Goal: Information Seeking & Learning: Learn about a topic

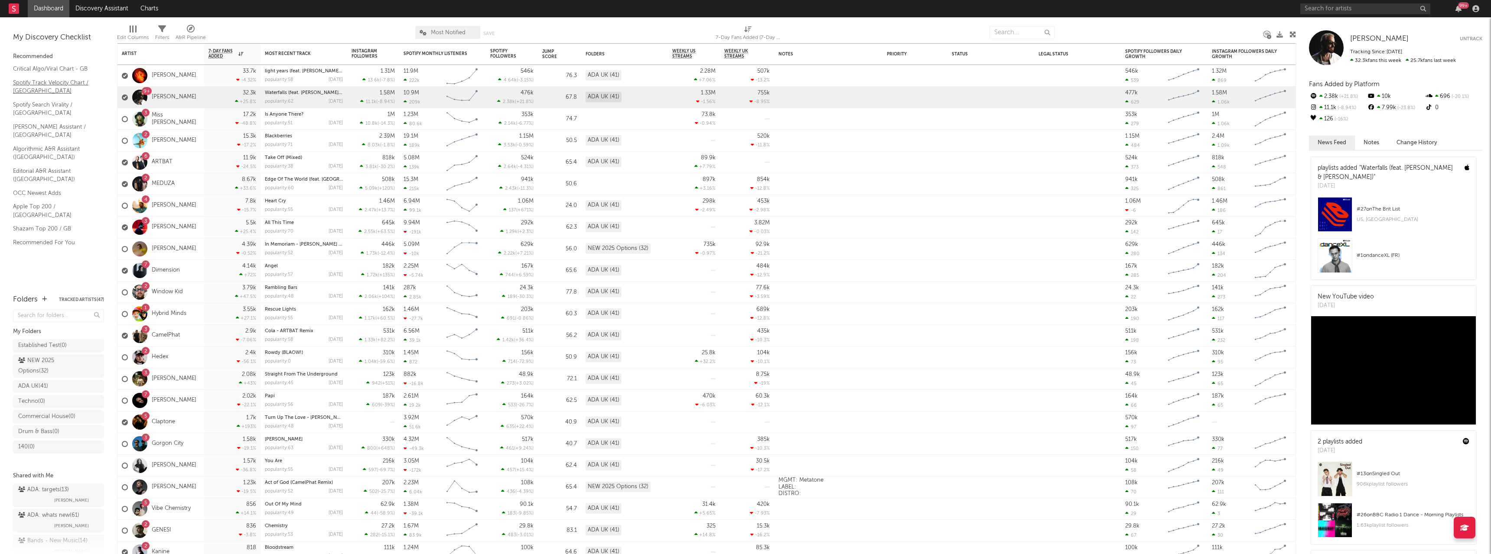
click at [58, 83] on link "Spotify Track Velocity Chart / [GEOGRAPHIC_DATA]" at bounding box center [54, 87] width 82 height 18
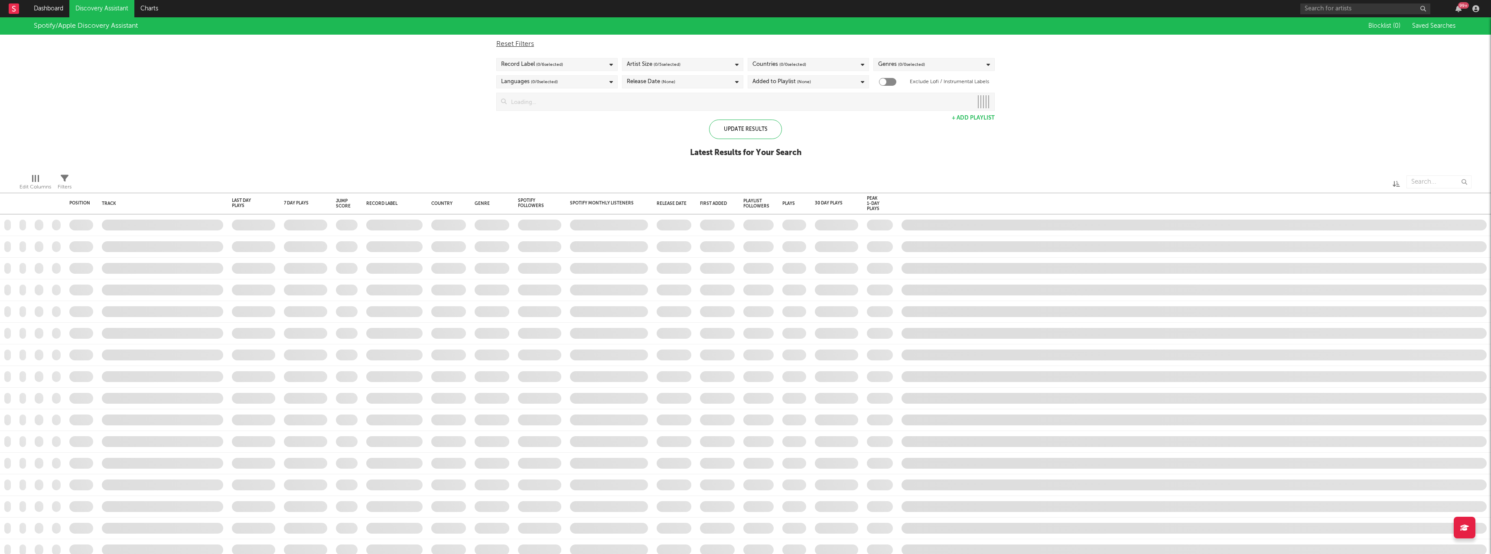
checkbox input "true"
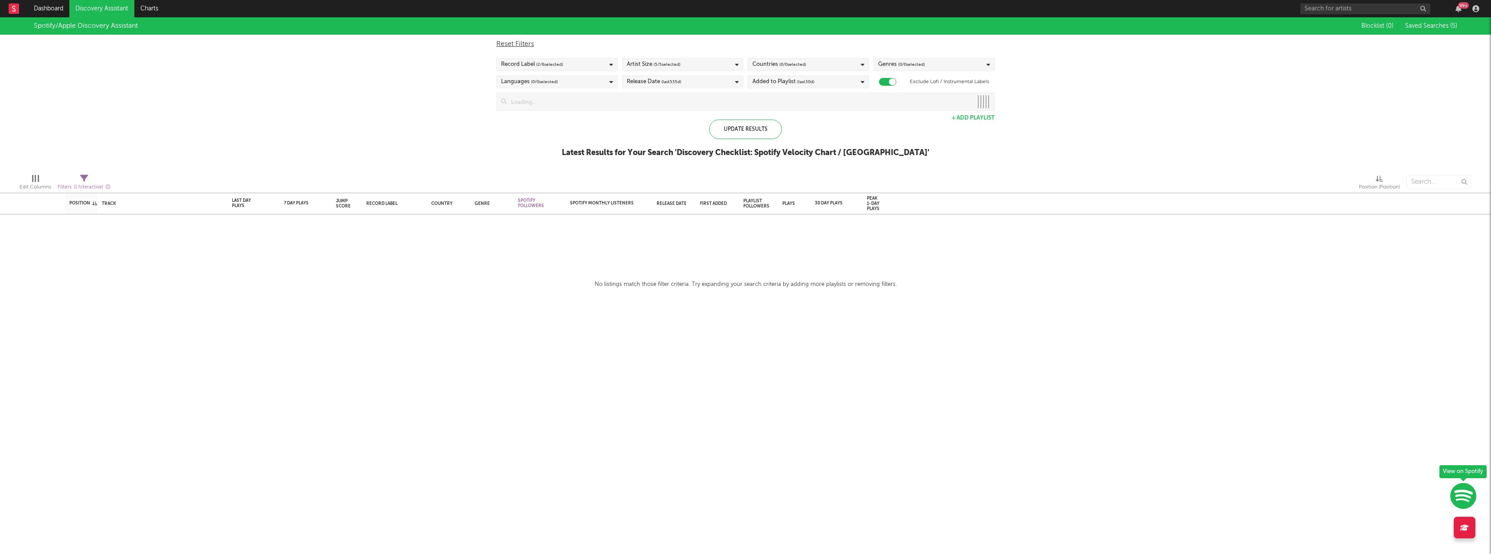
click at [802, 65] on span "( 0 / 0 selected)" at bounding box center [792, 64] width 27 height 10
type input "united k"
click at [856, 94] on icon "button" at bounding box center [856, 94] width 4 height 6
click at [513, 127] on div "Spotify/Apple Discovery Assistant Blocklist ( 0 ) Saved Searches ( 5 ) Reset Fi…" at bounding box center [745, 92] width 1491 height 150
click at [793, 66] on span "( 65 / 78 selected)" at bounding box center [795, 64] width 32 height 10
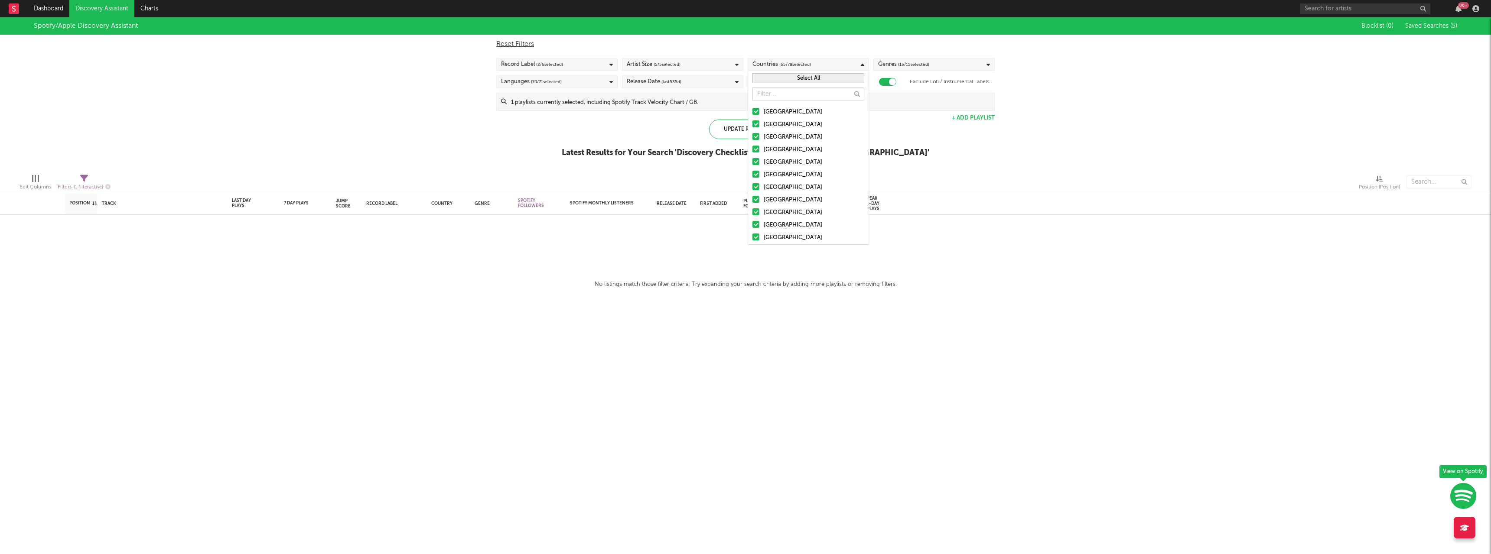
click at [803, 76] on button "Select All" at bounding box center [808, 78] width 112 height 10
click at [803, 76] on button "Deselect All" at bounding box center [808, 78] width 112 height 10
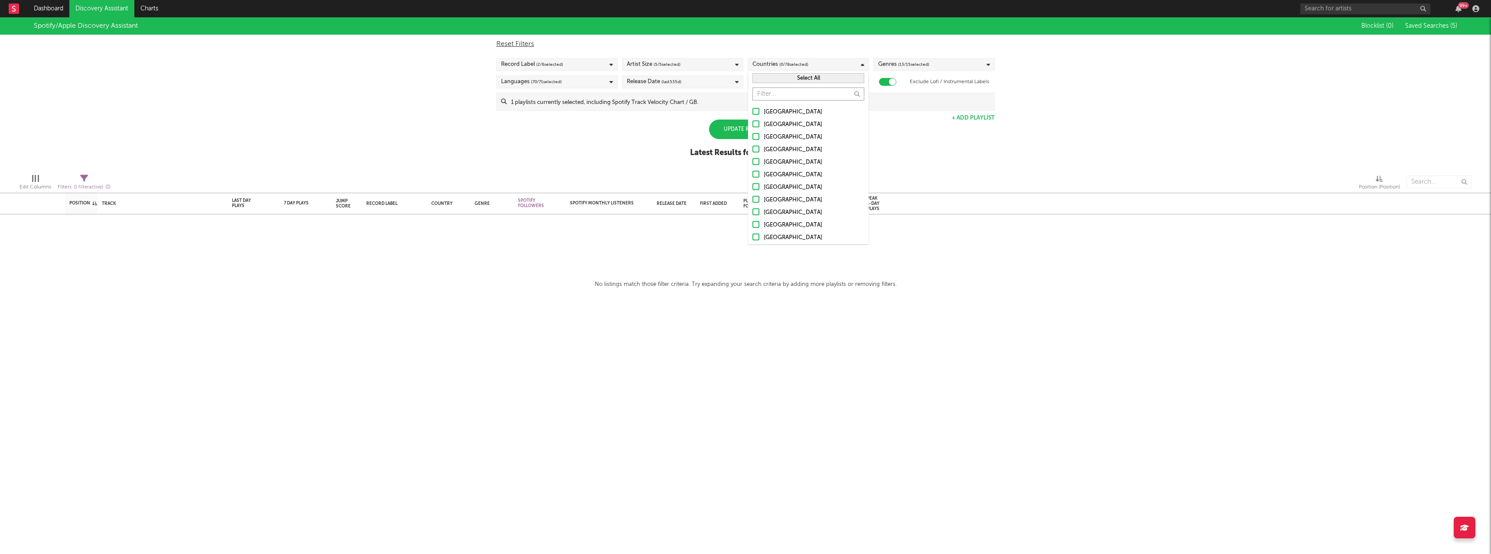
click at [783, 92] on input "text" at bounding box center [808, 94] width 112 height 13
type input "un"
click at [766, 123] on div "[GEOGRAPHIC_DATA]" at bounding box center [814, 125] width 101 height 10
click at [752, 123] on input "[GEOGRAPHIC_DATA]" at bounding box center [752, 125] width 0 height 10
click at [638, 147] on div "Spotify/Apple Discovery Assistant Blocklist ( 0 ) Saved Searches ( 5 ) Reset Fi…" at bounding box center [745, 92] width 1491 height 150
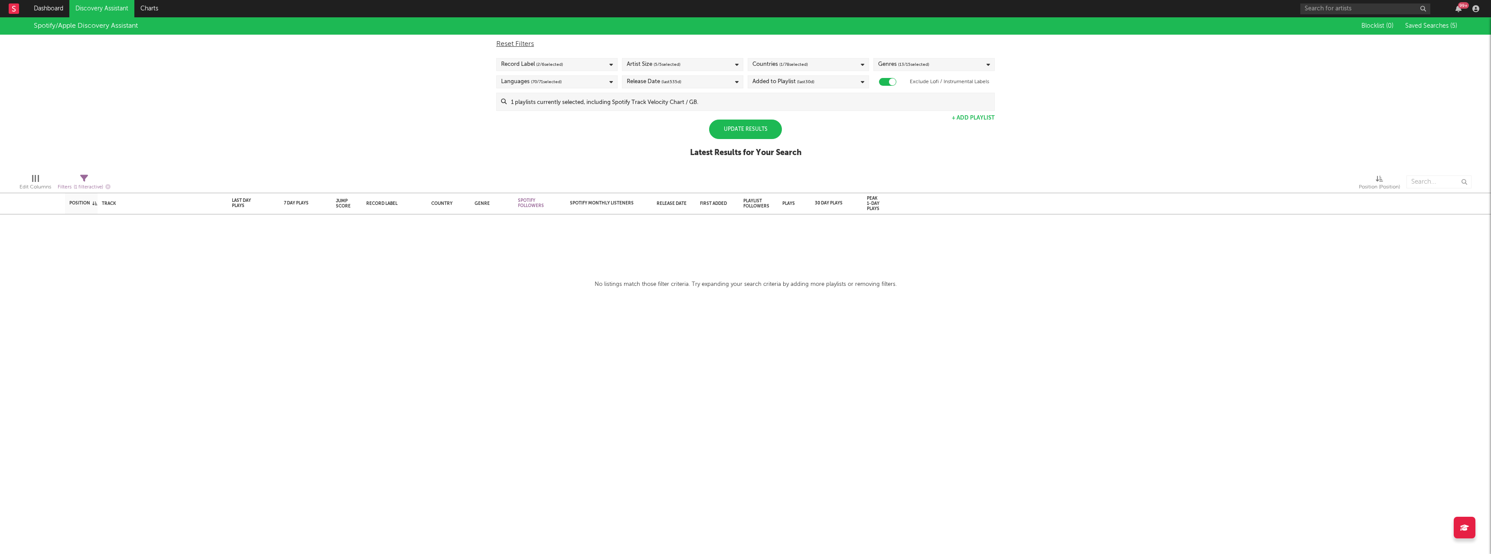
click at [667, 68] on span "( 5 / 5 selected)" at bounding box center [667, 64] width 27 height 10
click at [629, 99] on label "Enormous" at bounding box center [683, 95] width 112 height 10
click at [627, 99] on input "Enormous" at bounding box center [627, 95] width 0 height 10
click at [629, 104] on div at bounding box center [630, 106] width 7 height 7
click at [627, 104] on input "Large" at bounding box center [627, 107] width 0 height 10
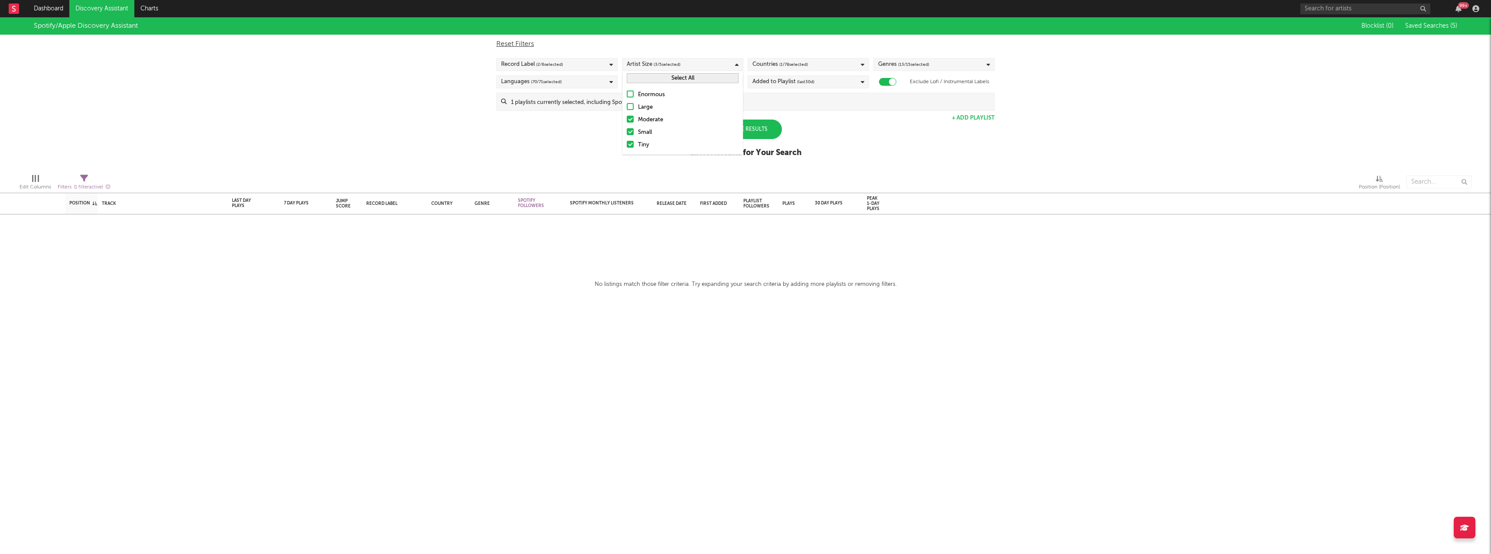
click at [576, 133] on div "Spotify/Apple Discovery Assistant Blocklist ( 0 ) Saved Searches ( 5 ) Reset Fi…" at bounding box center [745, 92] width 1491 height 150
click at [562, 64] on span "( 2 / 6 selected)" at bounding box center [549, 64] width 27 height 10
click at [930, 67] on div "Genres ( 13 / 15 selected)" at bounding box center [933, 64] width 121 height 13
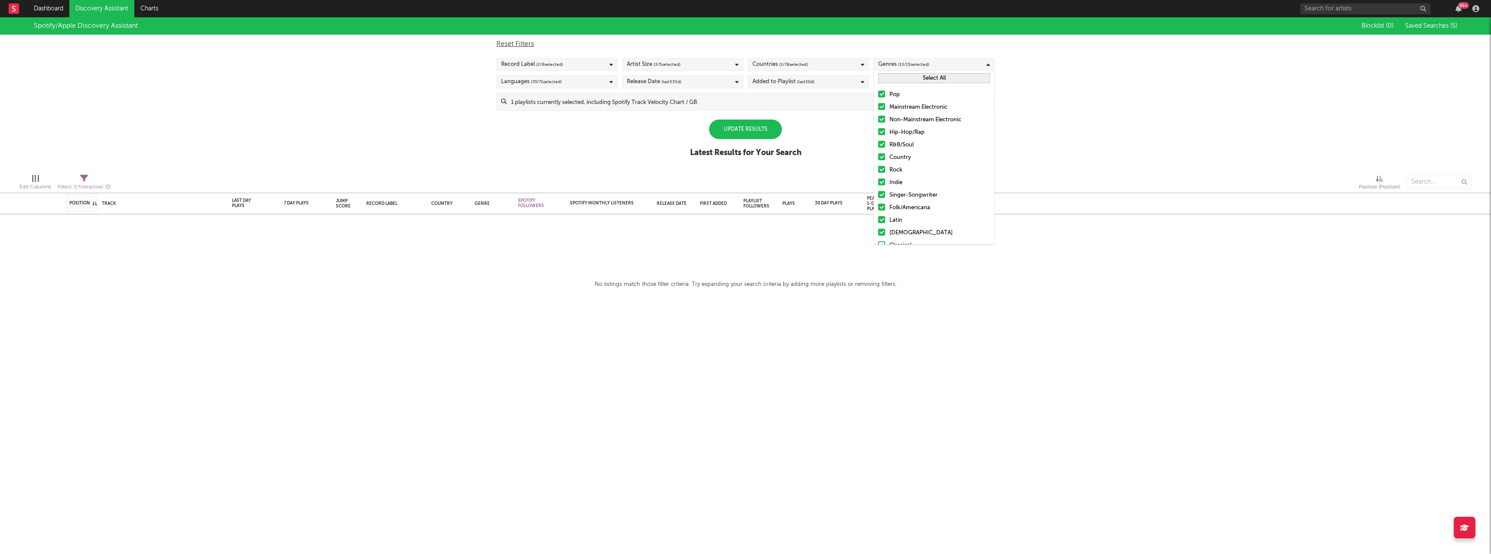
click at [906, 79] on button "Select All" at bounding box center [934, 78] width 112 height 10
click at [906, 79] on button "Deselect All" at bounding box center [934, 78] width 112 height 10
click at [878, 110] on div "Pop Mainstream Electronic Non-Mainstream Electronic Hip-Hop/Rap R&B/Soul Countr…" at bounding box center [934, 182] width 120 height 195
click at [881, 104] on div at bounding box center [881, 106] width 7 height 7
click at [878, 104] on input "Mainstream Electronic" at bounding box center [878, 107] width 0 height 10
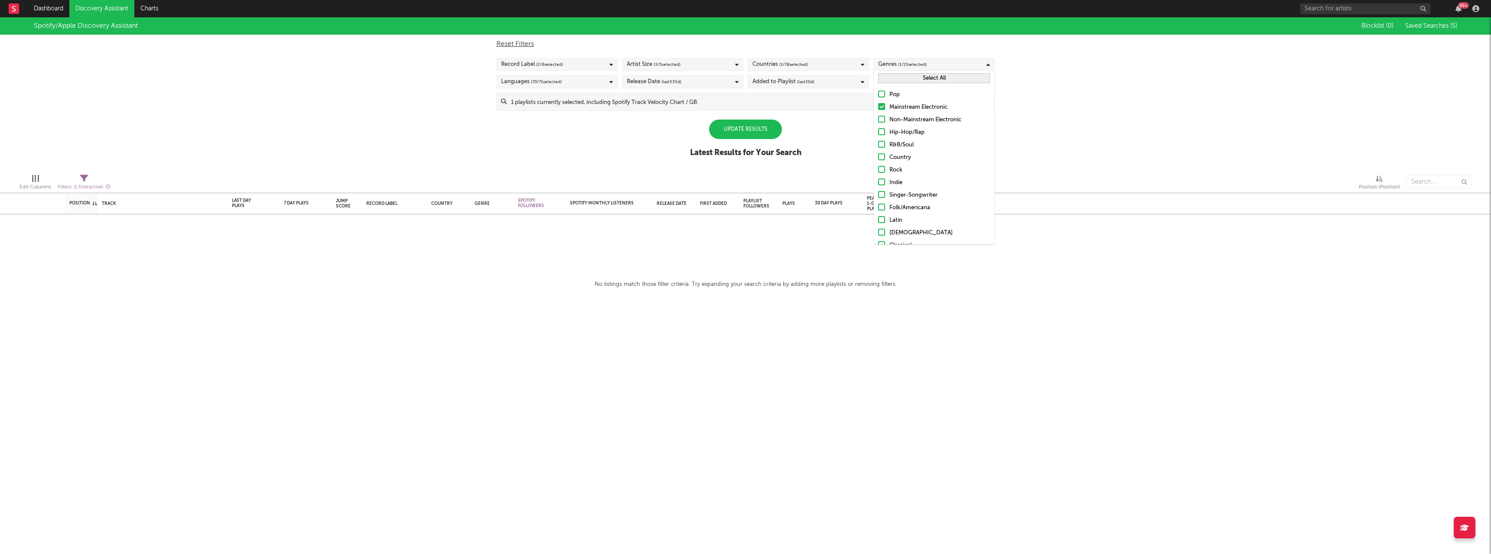
click at [882, 114] on div "Pop Mainstream Electronic Non-Mainstream Electronic Hip-Hop/Rap R&B/Soul Countr…" at bounding box center [934, 182] width 120 height 195
click at [881, 124] on label "Non-Mainstream Electronic" at bounding box center [934, 120] width 112 height 10
click at [878, 124] on input "Non-Mainstream Electronic" at bounding box center [878, 120] width 0 height 10
click at [1056, 135] on div "Spotify/Apple Discovery Assistant Blocklist ( 0 ) Saved Searches ( 5 ) Reset Fi…" at bounding box center [745, 92] width 1491 height 150
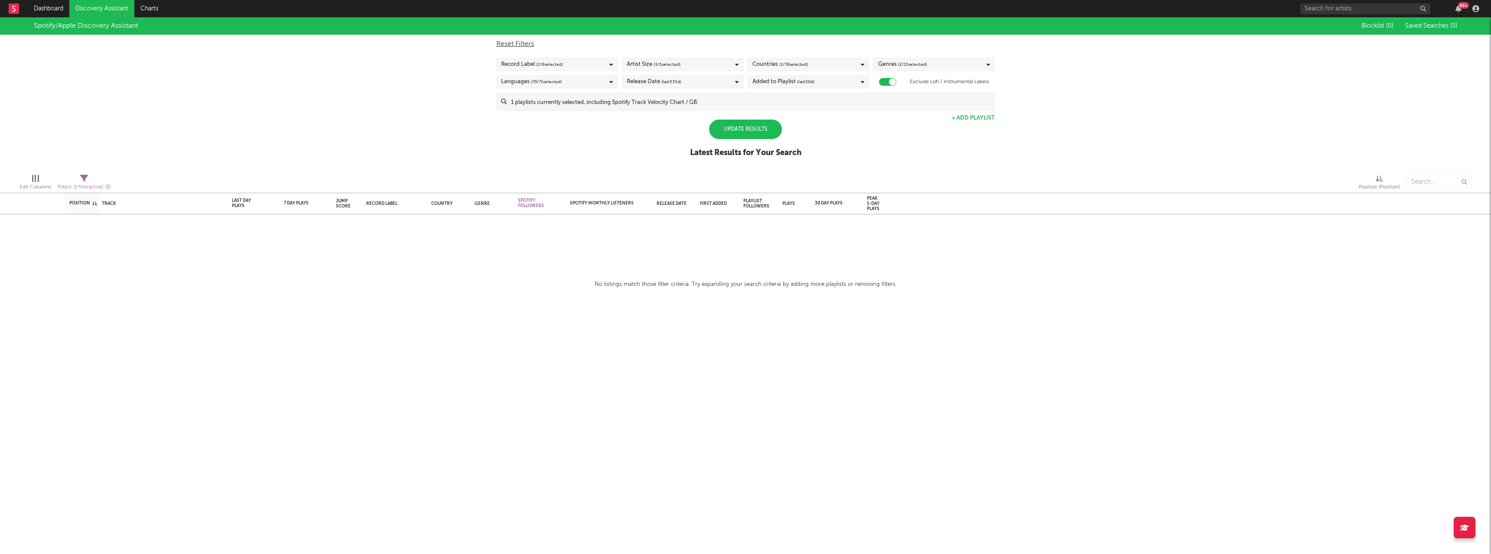
click at [749, 142] on div "Update Results Latest Results for Your Search" at bounding box center [745, 143] width 111 height 47
click at [751, 133] on div "Update Results" at bounding box center [745, 130] width 73 height 20
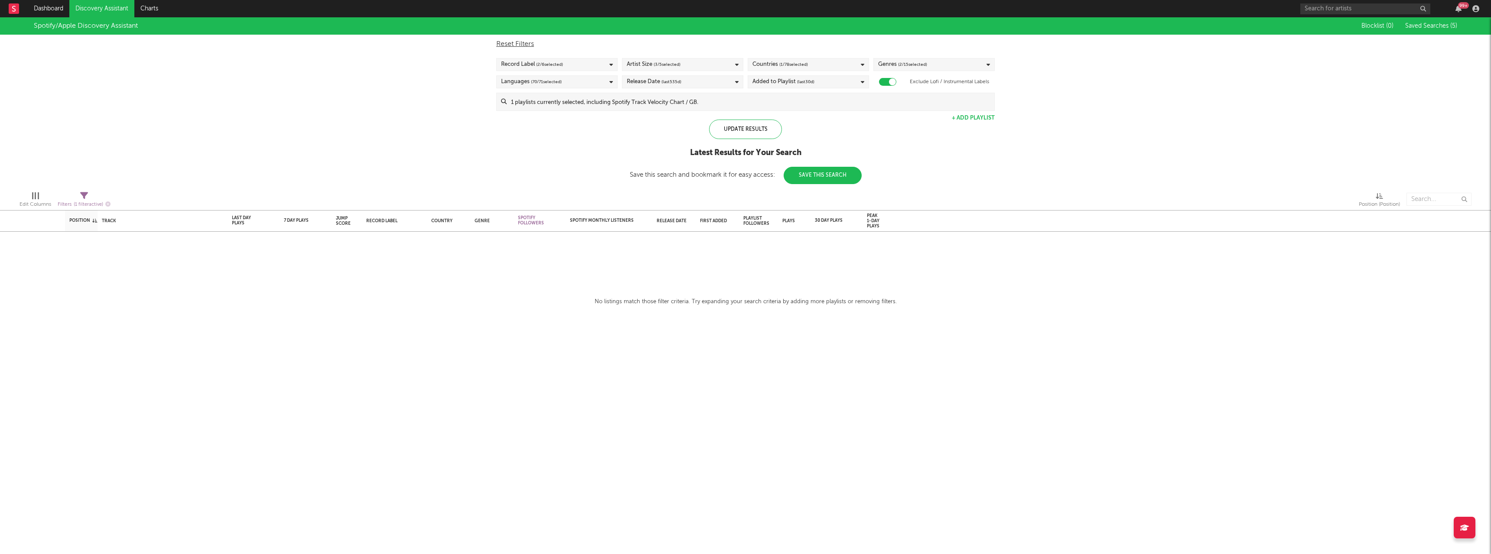
click at [641, 204] on div at bounding box center [422, 200] width 611 height 22
click at [879, 78] on div "Exclude Lofi / Instrumental Labels" at bounding box center [933, 82] width 121 height 10
click at [893, 84] on div at bounding box center [892, 81] width 7 height 7
click at [885, 82] on div at bounding box center [882, 81] width 7 height 7
checkbox input "true"
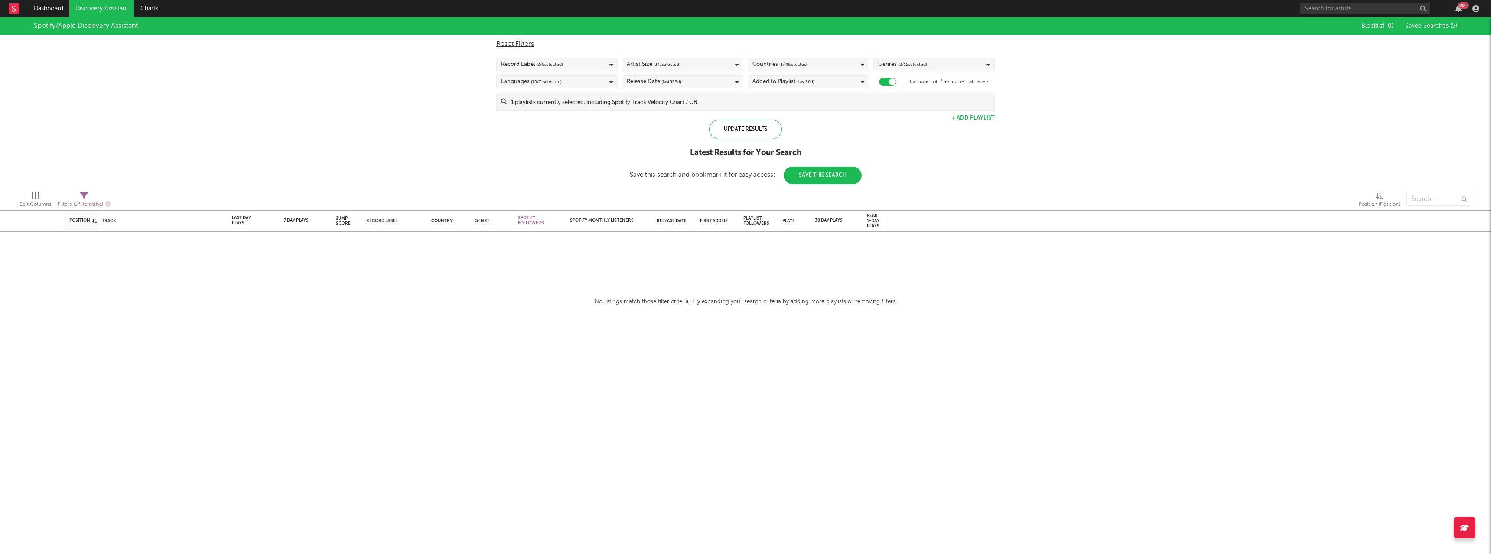
click at [788, 76] on div "Added to Playlist (last 30 d)" at bounding box center [808, 81] width 121 height 13
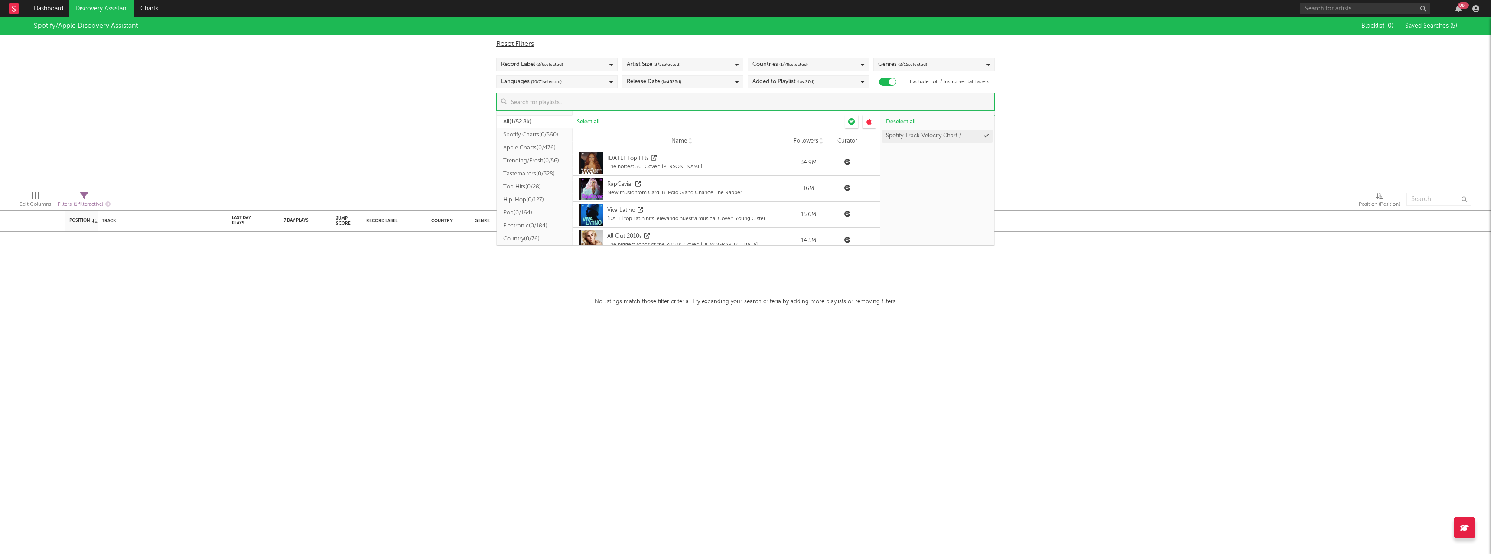
drag, startPoint x: 591, startPoint y: 107, endPoint x: 671, endPoint y: 99, distance: 81.0
click at [671, 99] on input at bounding box center [751, 101] width 488 height 17
click at [523, 124] on button "All ( 1/52.8k )" at bounding box center [535, 121] width 76 height 13
click at [520, 124] on button "All ( 1/52.8k )" at bounding box center [535, 121] width 76 height 13
click at [403, 105] on div "Spotify/Apple Discovery Assistant Blocklist ( 0 ) Saved Searches ( 5 ) Reset Fi…" at bounding box center [745, 100] width 1491 height 167
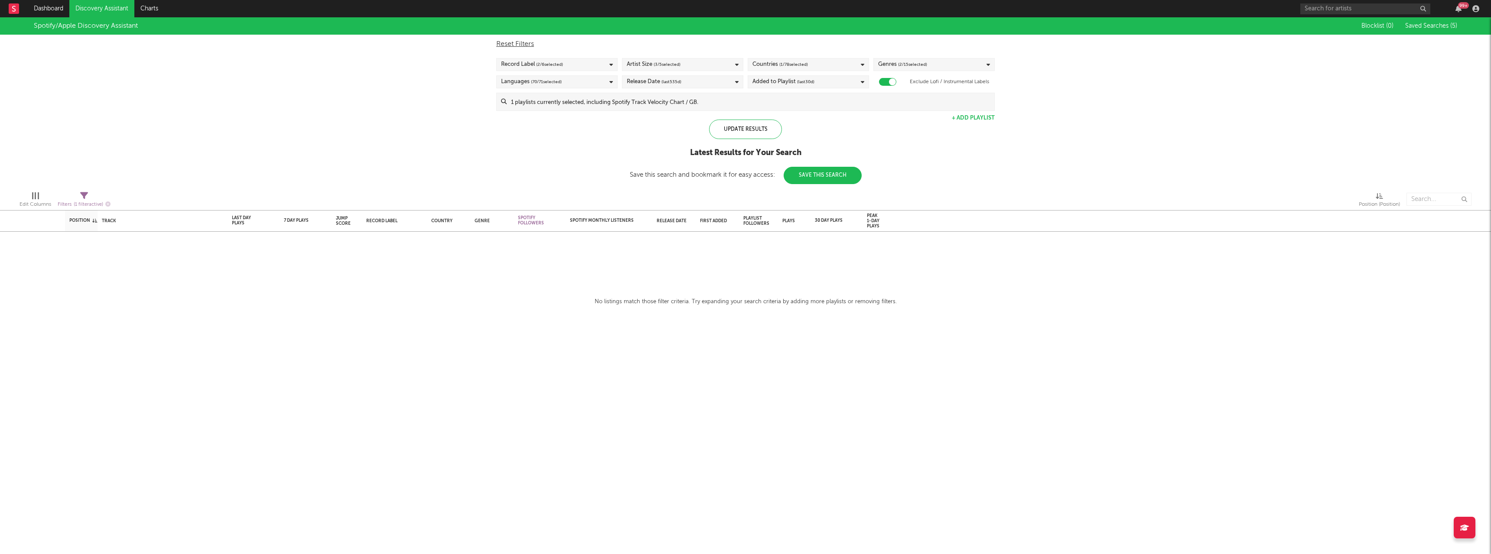
click at [103, 7] on link "Discovery Assistant" at bounding box center [101, 8] width 65 height 17
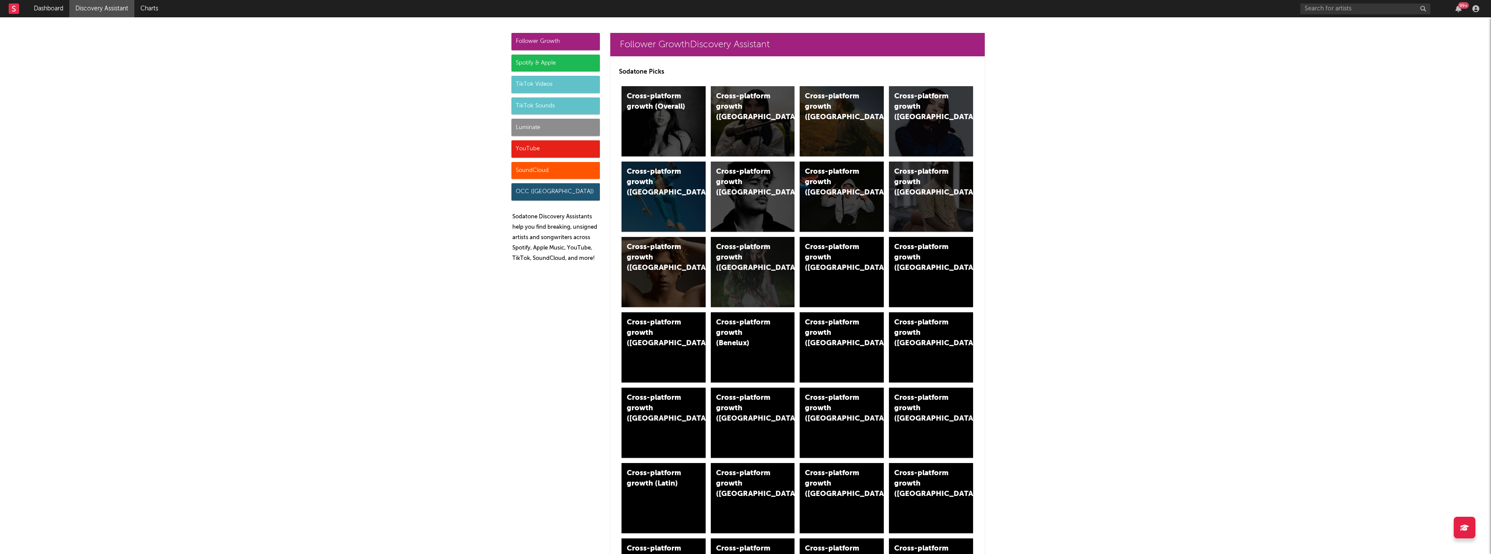
click at [543, 63] on div "Spotify & Apple" at bounding box center [555, 63] width 88 height 17
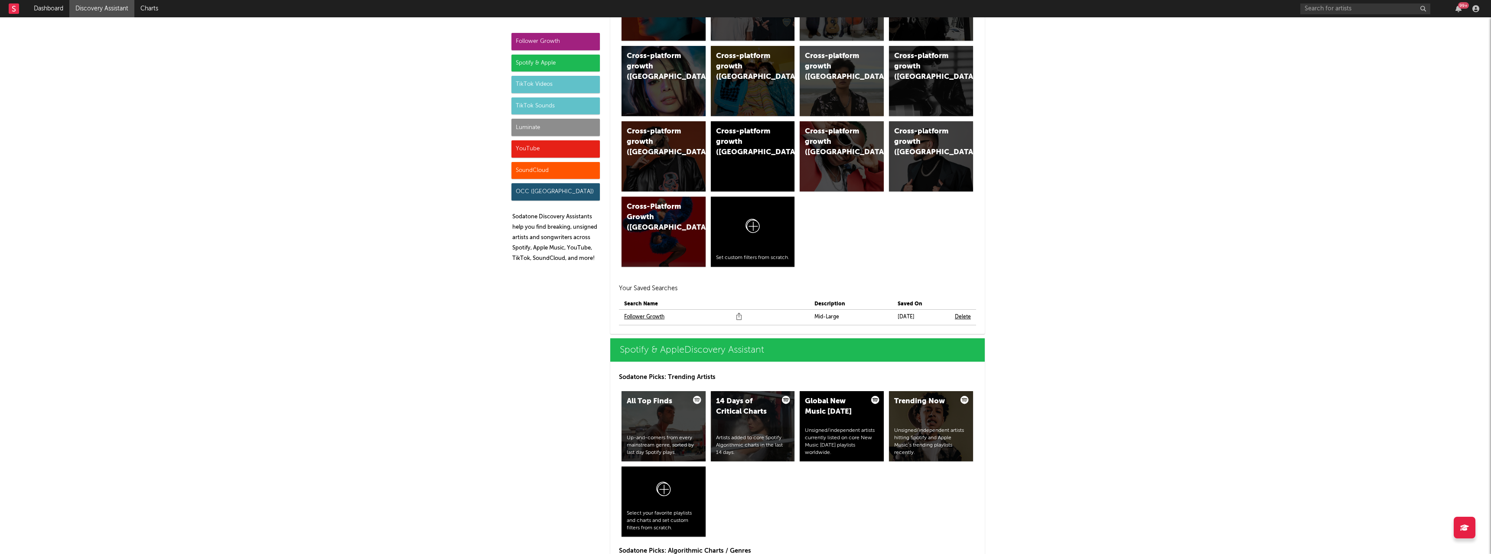
scroll to position [872, 0]
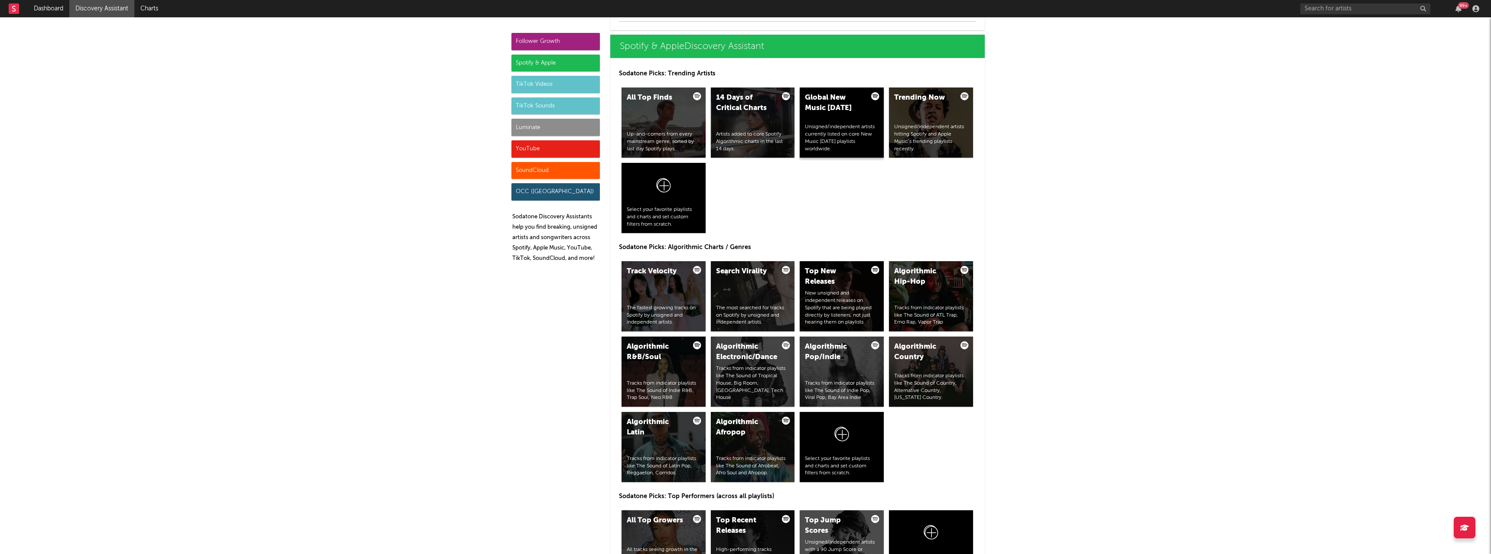
click at [843, 131] on div "Unsigned/independent artists currently listed on core New Music [DATE] playlist…" at bounding box center [842, 138] width 74 height 29
click at [762, 125] on div "14 Days of Critical Charts Artists added to core Spotify Algorithmic charts in …" at bounding box center [753, 123] width 84 height 70
click at [678, 121] on div "All Top Finds Up-and-comers from every mainstream genre, sorted by last day Spo…" at bounding box center [664, 123] width 84 height 70
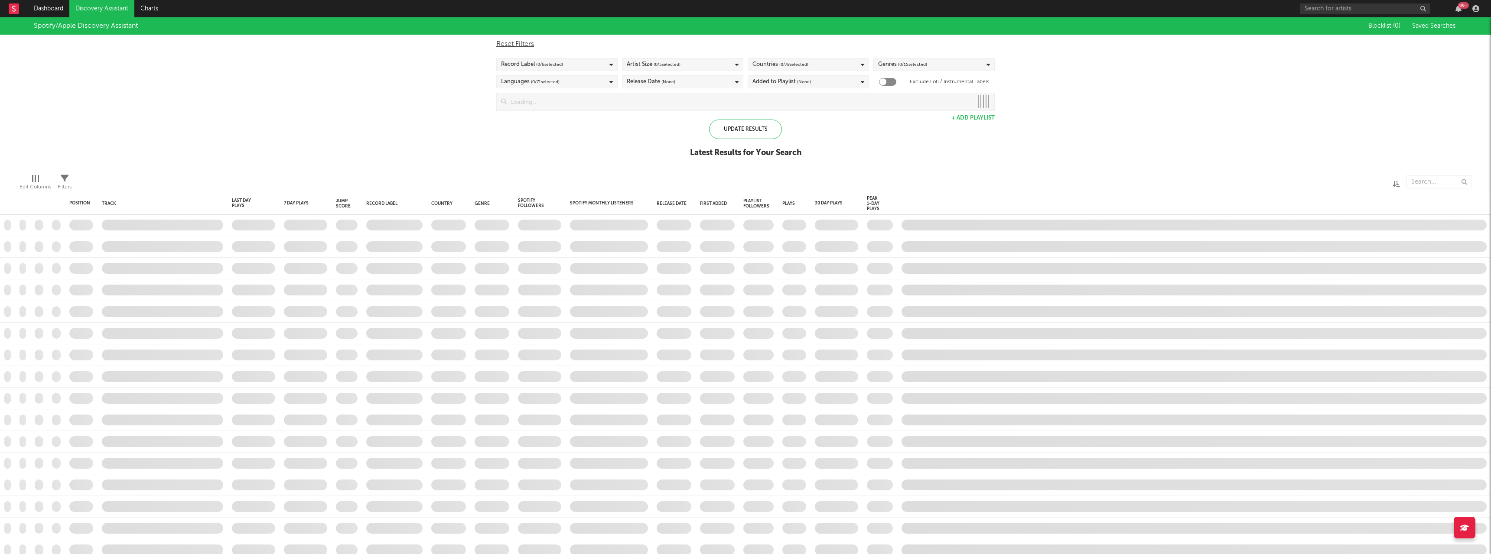
checkbox input "true"
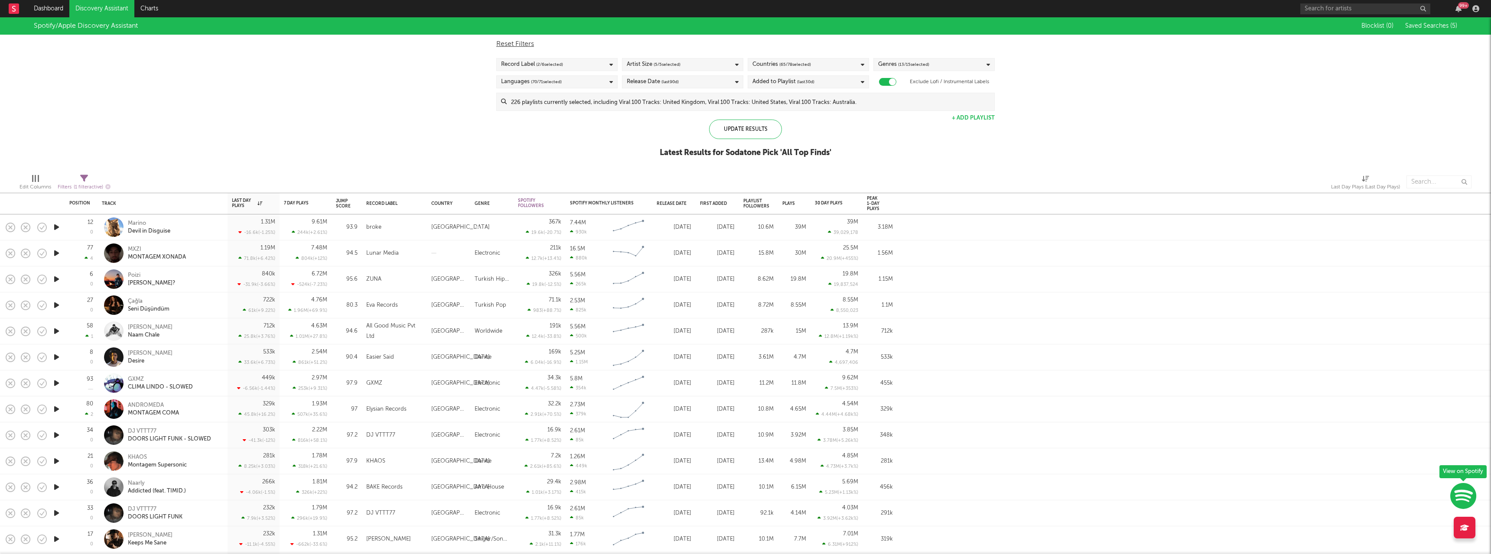
click at [812, 62] on div "Countries ( 65 / 78 selected)" at bounding box center [808, 64] width 121 height 13
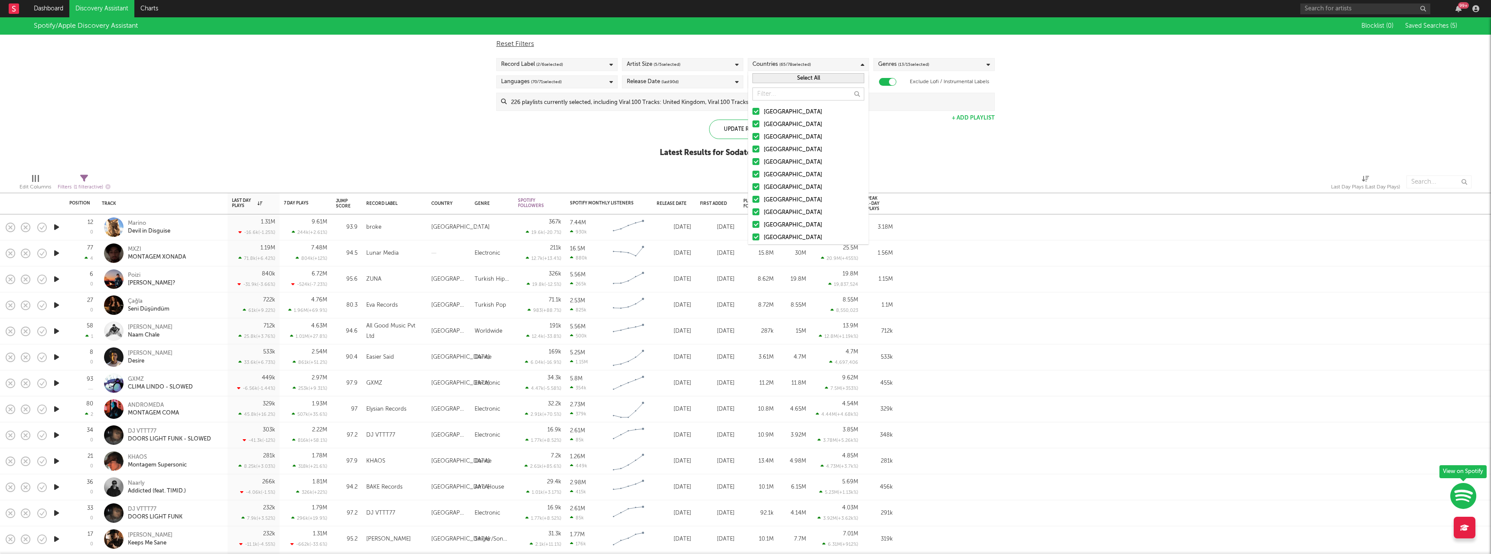
click at [790, 82] on button "Select All" at bounding box center [808, 78] width 112 height 10
click at [794, 75] on button "Deselect All" at bounding box center [808, 78] width 112 height 10
click at [781, 92] on input "text" at bounding box center [808, 94] width 112 height 13
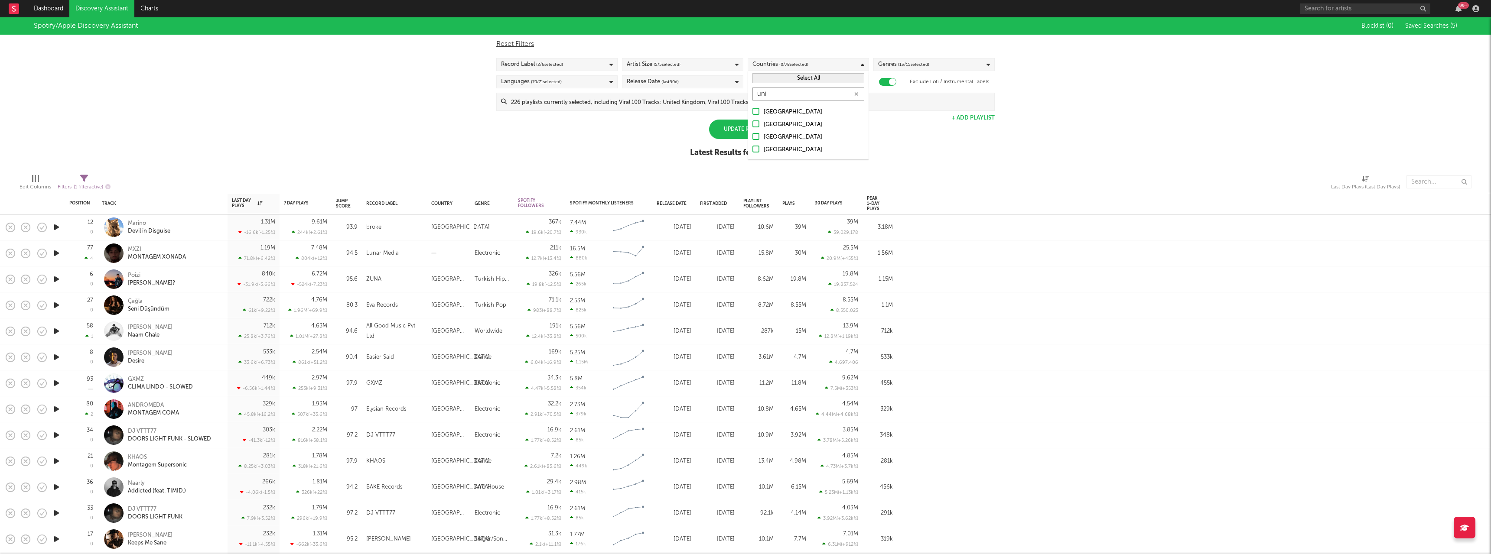
type input "uni"
click at [777, 124] on div "[GEOGRAPHIC_DATA]" at bounding box center [814, 125] width 101 height 10
click at [752, 124] on input "[GEOGRAPHIC_DATA]" at bounding box center [752, 125] width 0 height 10
click at [636, 146] on div "Spotify/Apple Discovery Assistant Blocklist ( 0 ) Saved Searches ( 5 ) Reset Fi…" at bounding box center [745, 92] width 1491 height 150
click at [666, 65] on span "( 5 / 5 selected)" at bounding box center [667, 64] width 27 height 10
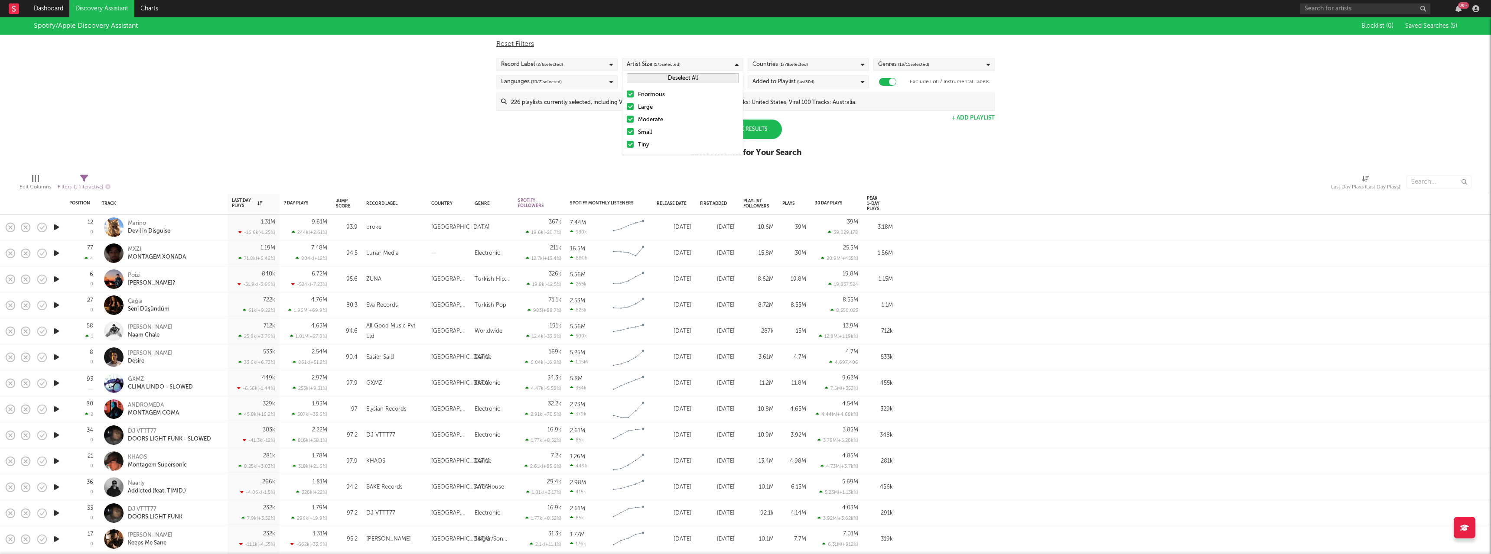
click at [651, 99] on div "Enormous" at bounding box center [688, 95] width 101 height 10
click at [627, 99] on input "Enormous" at bounding box center [627, 95] width 0 height 10
click at [643, 107] on div "Large" at bounding box center [688, 107] width 101 height 10
click at [627, 107] on input "Large" at bounding box center [627, 107] width 0 height 10
click at [558, 146] on div "Spotify/Apple Discovery Assistant Blocklist ( 0 ) Saved Searches ( 5 ) Reset Fi…" at bounding box center [745, 92] width 1491 height 150
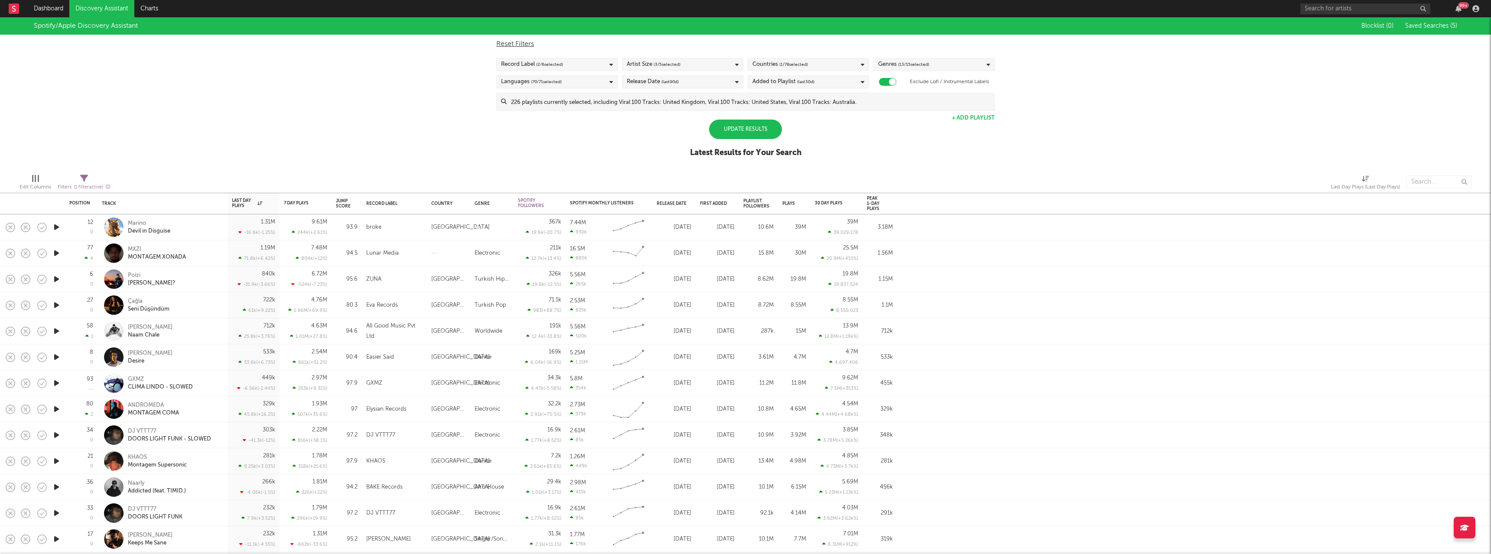
click at [576, 90] on div "Reset Filters Record Label ( 2 / 6 selected) Artist Size ( 3 / 5 selected) Coun…" at bounding box center [745, 73] width 507 height 76
click at [576, 79] on div "Languages ( 70 / 71 selected)" at bounding box center [556, 81] width 121 height 13
click at [893, 67] on div "Genres ( 13 / 15 selected)" at bounding box center [903, 64] width 51 height 10
click at [907, 75] on button "Select All" at bounding box center [934, 78] width 112 height 10
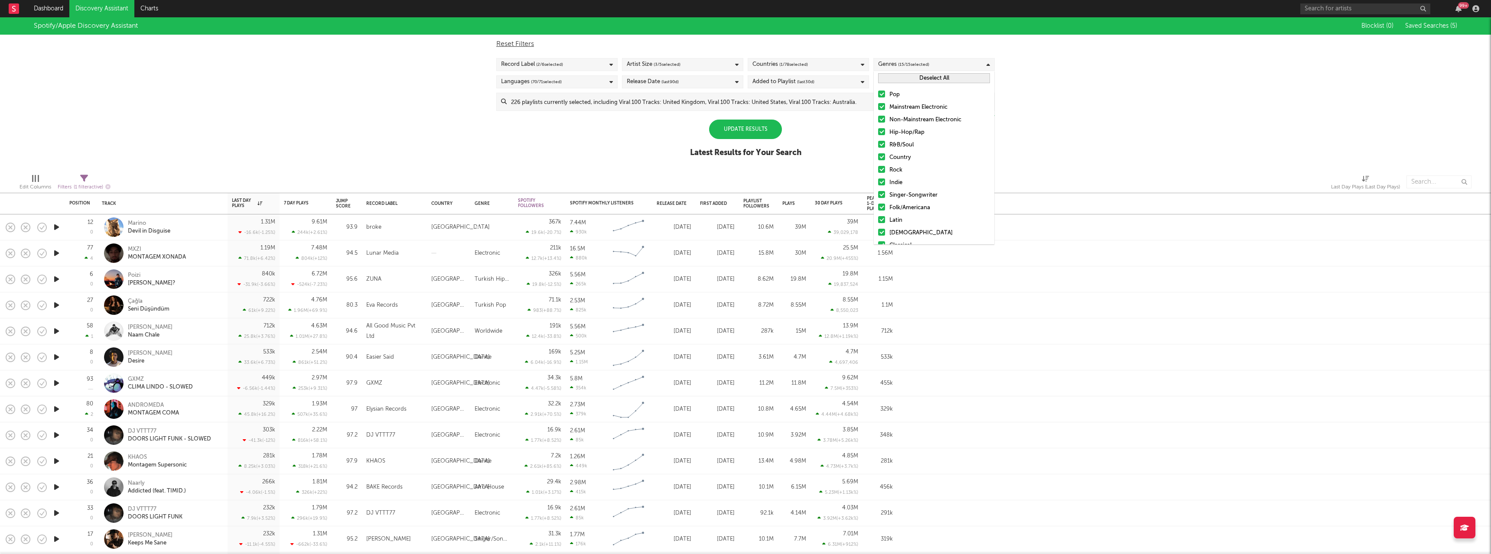
click at [907, 75] on button "Deselect All" at bounding box center [934, 78] width 112 height 10
click at [880, 108] on div at bounding box center [881, 106] width 7 height 7
click at [878, 108] on input "Mainstream Electronic" at bounding box center [878, 107] width 0 height 10
click at [882, 115] on label "Non-Mainstream Electronic" at bounding box center [934, 120] width 112 height 10
click at [878, 115] on input "Non-Mainstream Electronic" at bounding box center [878, 120] width 0 height 10
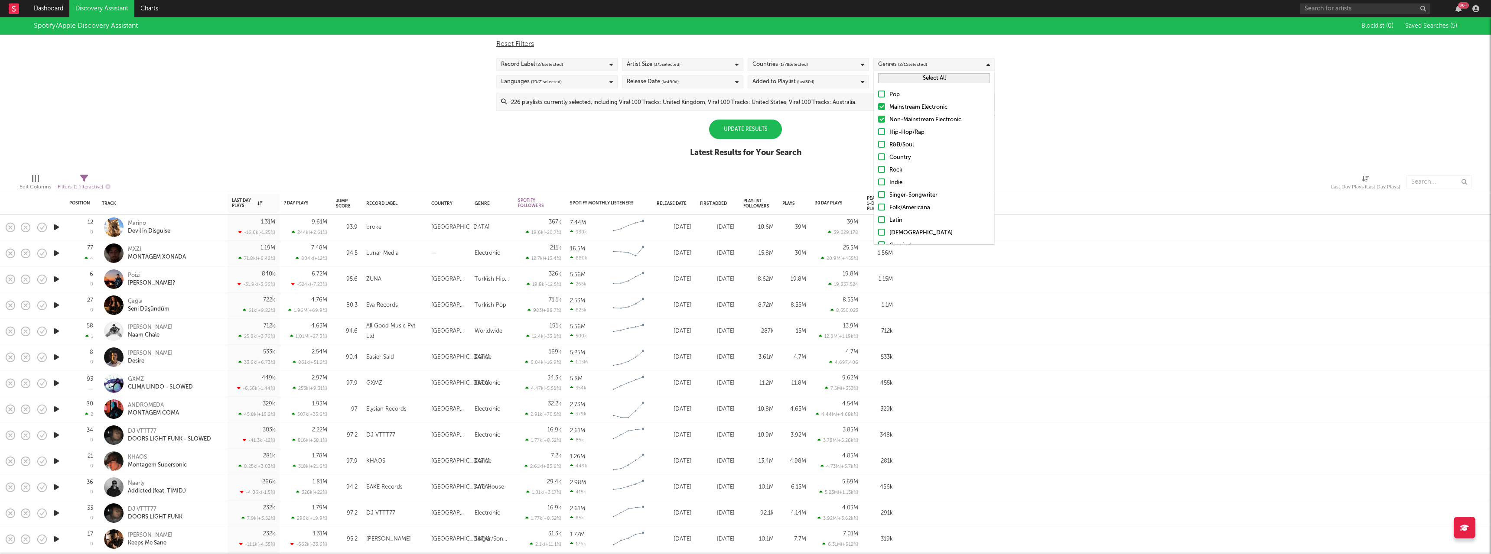
click at [667, 153] on div "Spotify/Apple Discovery Assistant Blocklist ( 0 ) Saved Searches ( 5 ) Reset Fi…" at bounding box center [745, 92] width 1491 height 150
click at [501, 62] on div "Record Label ( 2 / 6 selected)" at bounding box center [532, 64] width 62 height 10
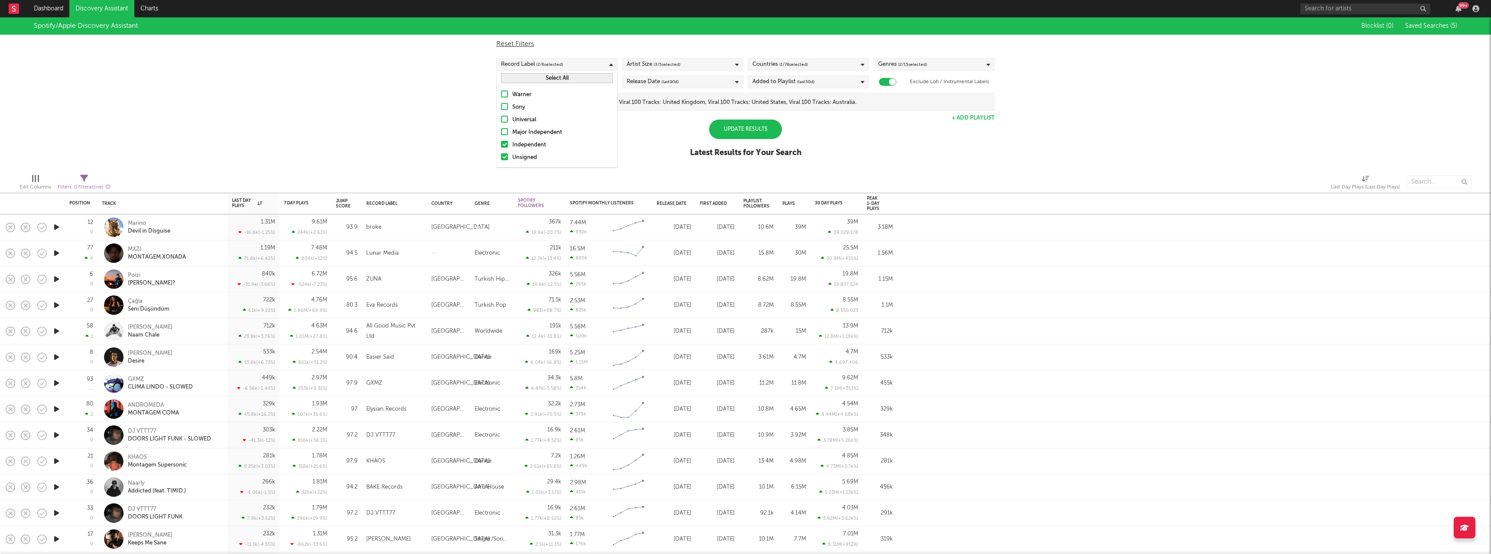
click at [505, 134] on div at bounding box center [504, 131] width 7 height 7
click at [501, 134] on input "Major Independent" at bounding box center [501, 132] width 0 height 10
click at [503, 123] on label "Universal" at bounding box center [557, 120] width 112 height 10
click at [501, 123] on input "Universal" at bounding box center [501, 120] width 0 height 10
click at [503, 105] on div at bounding box center [504, 106] width 7 height 7
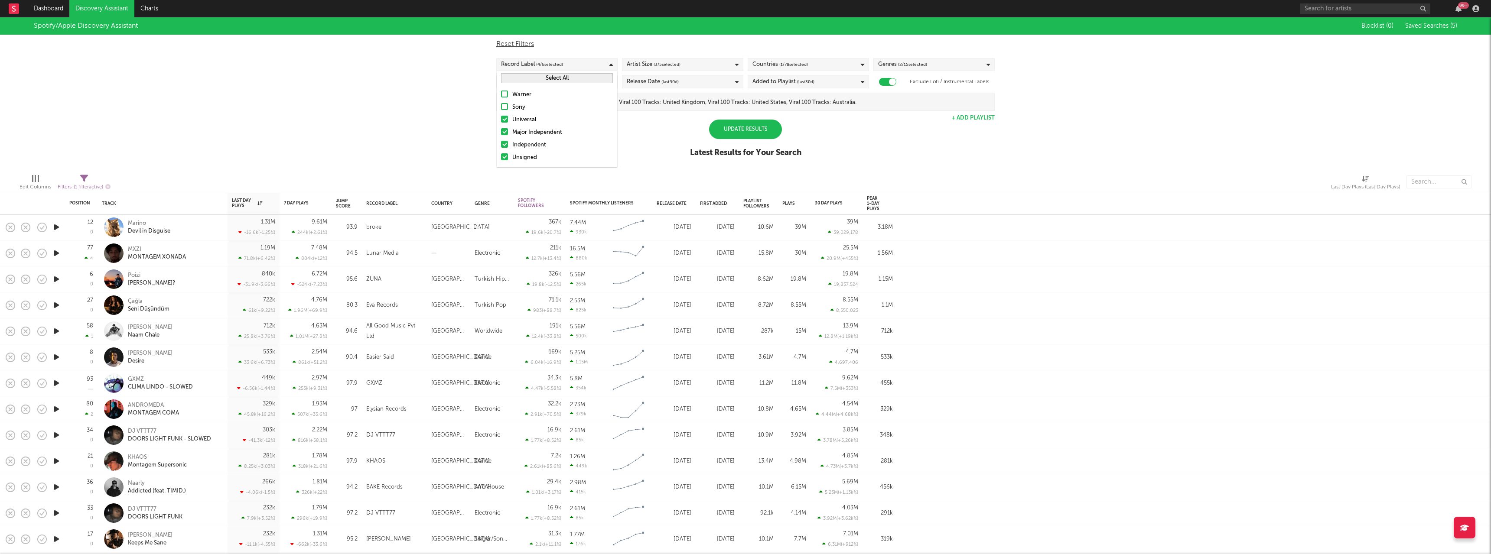
click at [501, 105] on input "Sony" at bounding box center [501, 107] width 0 height 10
click at [505, 91] on div at bounding box center [504, 94] width 7 height 7
click at [501, 91] on input "Warner" at bounding box center [501, 95] width 0 height 10
click at [761, 131] on div "Update Results" at bounding box center [745, 130] width 73 height 20
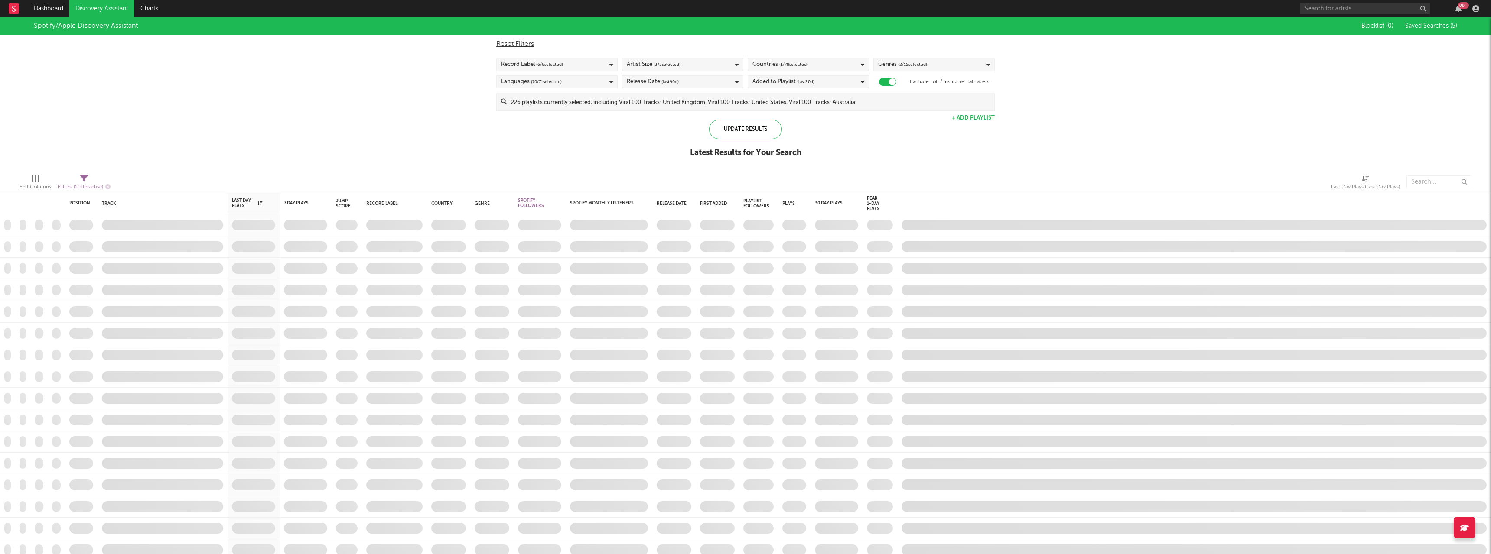
click at [327, 82] on div "Spotify/Apple Discovery Assistant Blocklist ( 0 ) Saved Searches ( 5 ) Reset Fi…" at bounding box center [745, 92] width 1491 height 150
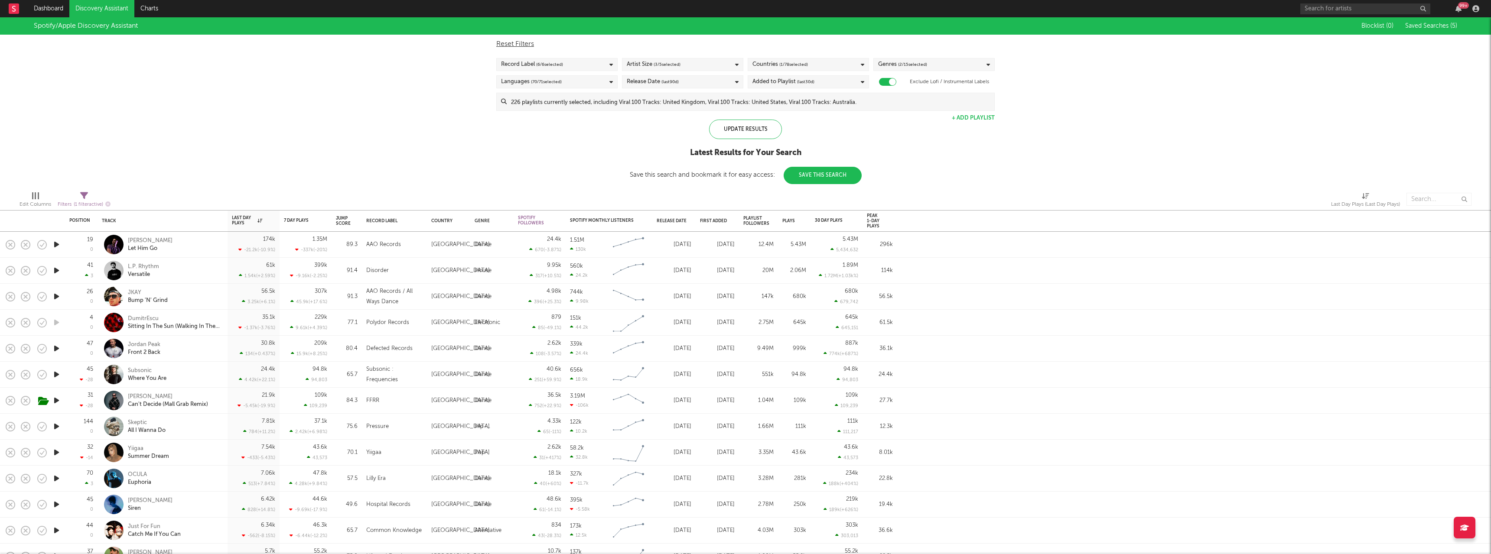
click at [258, 165] on div "Spotify/Apple Discovery Assistant Blocklist ( 0 ) Saved Searches ( 5 ) Reset Fi…" at bounding box center [745, 100] width 1491 height 167
click at [234, 168] on div "Spotify/Apple Discovery Assistant Blocklist ( 0 ) Saved Searches ( 5 ) Reset Fi…" at bounding box center [745, 100] width 1491 height 167
